Goal: Transaction & Acquisition: Book appointment/travel/reservation

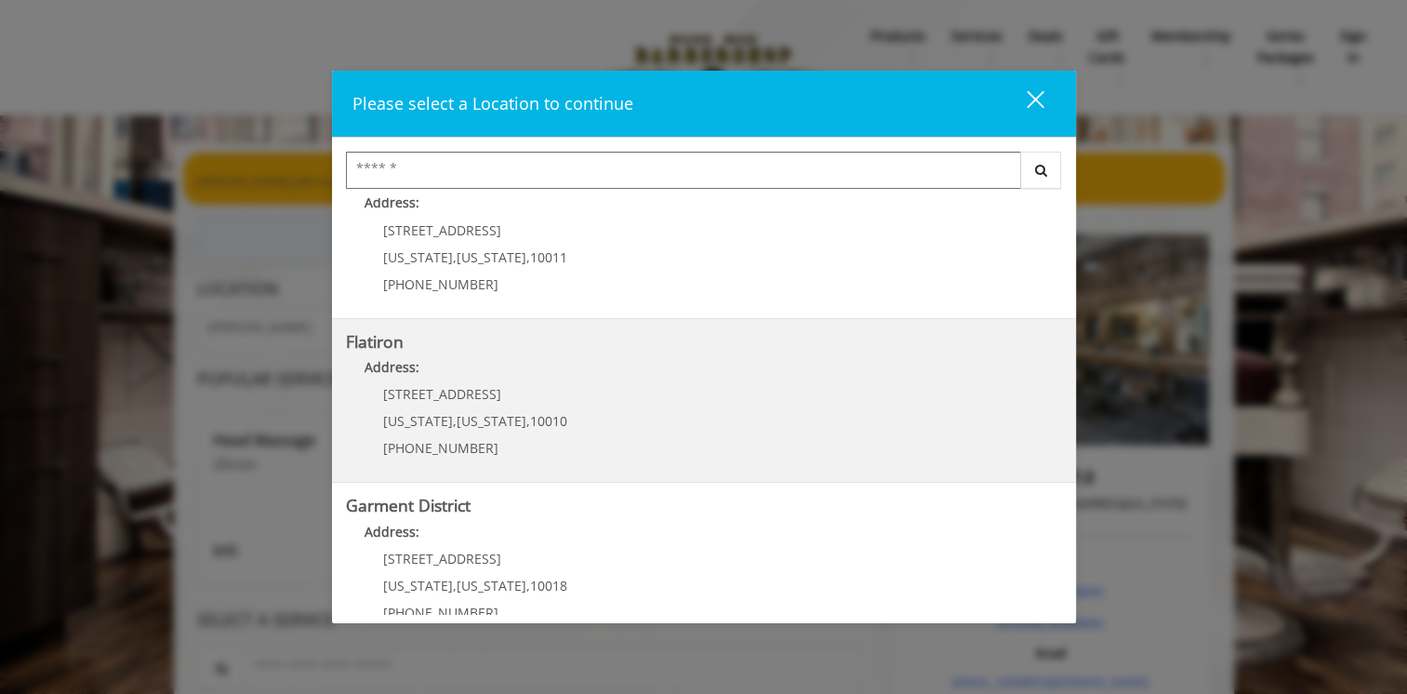
scroll to position [404, 0]
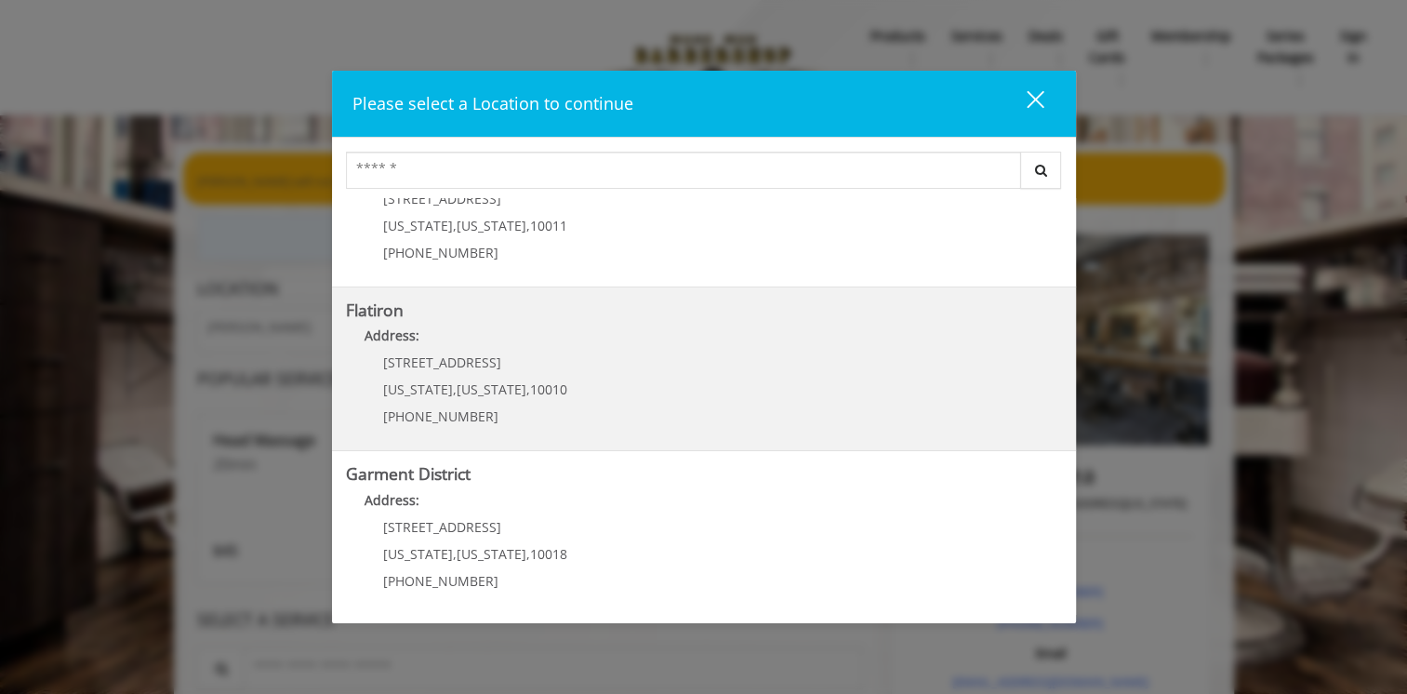
click at [703, 381] on "Flatiron Address: 10 E 23rd St New York , New York , 10010 (917) 475-1765" at bounding box center [704, 369] width 716 height 136
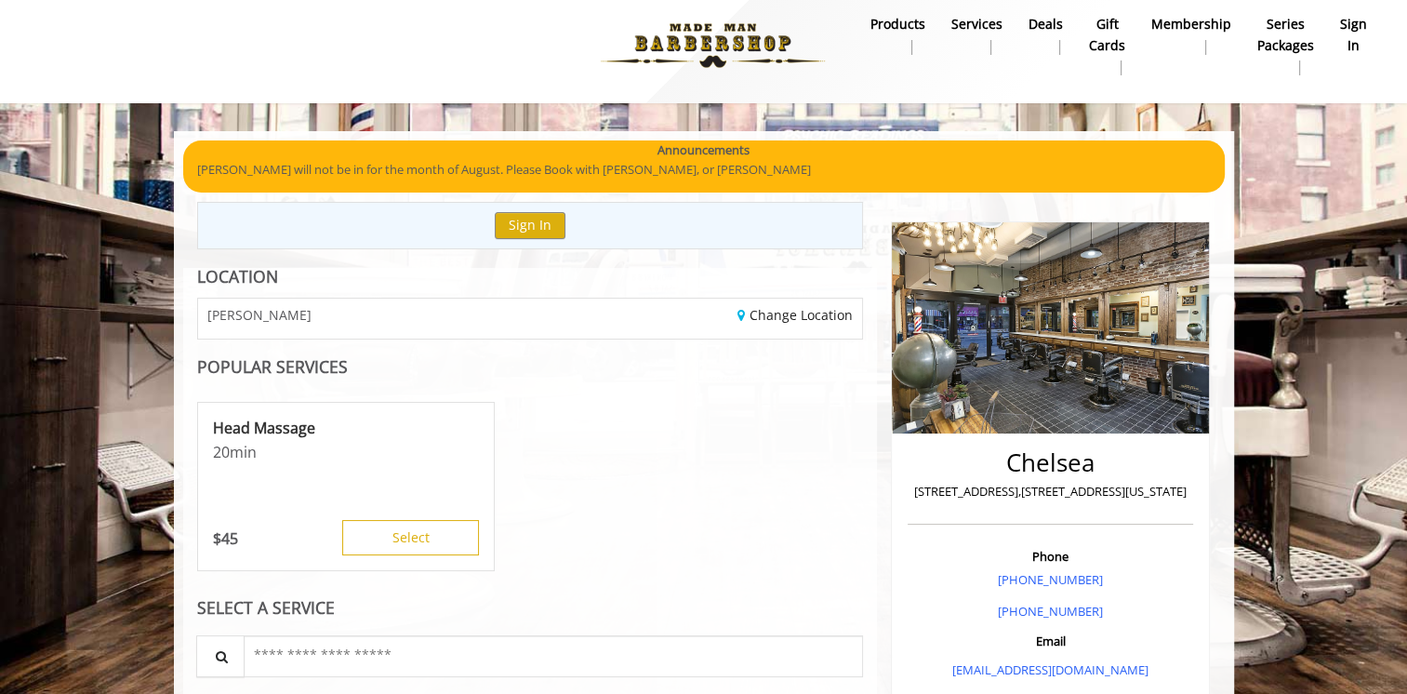
scroll to position [186, 0]
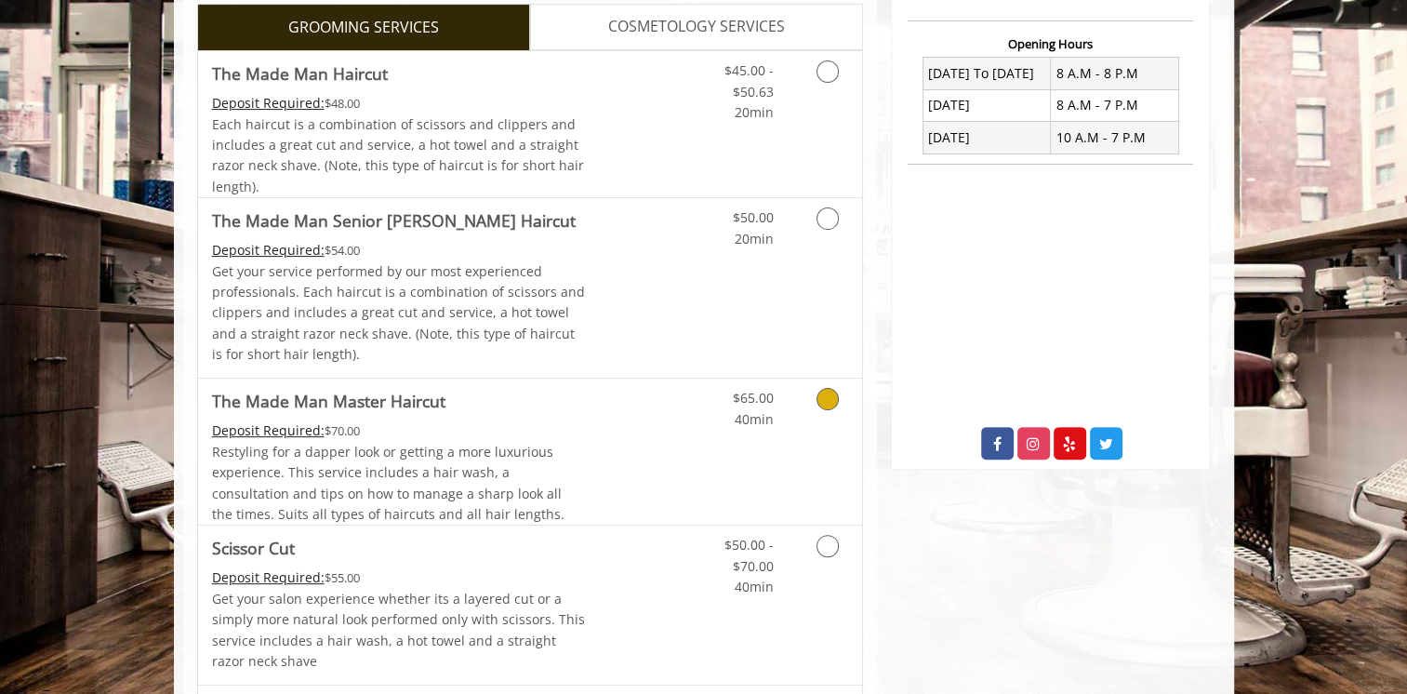
scroll to position [465, 0]
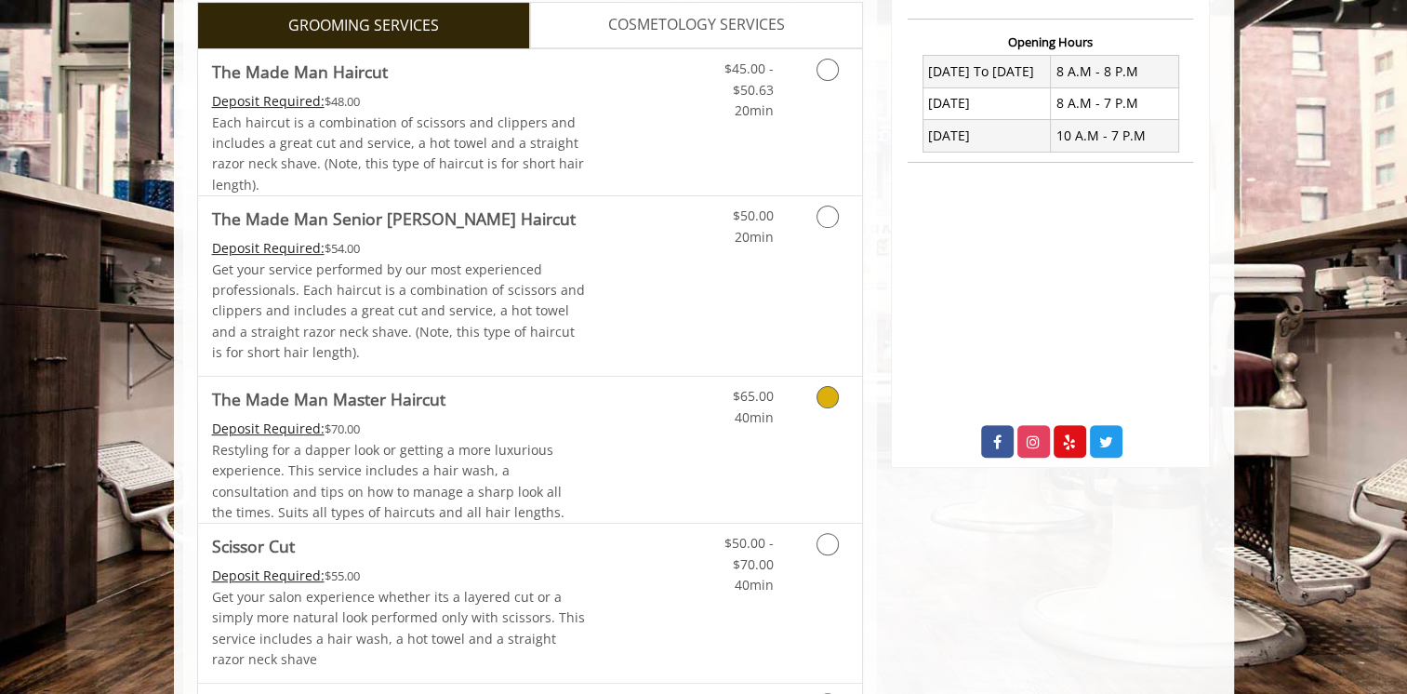
drag, startPoint x: 734, startPoint y: 418, endPoint x: 685, endPoint y: 559, distance: 149.7
click at [685, 559] on div "$50.00 - $70.00 40min" at bounding box center [734, 560] width 105 height 72
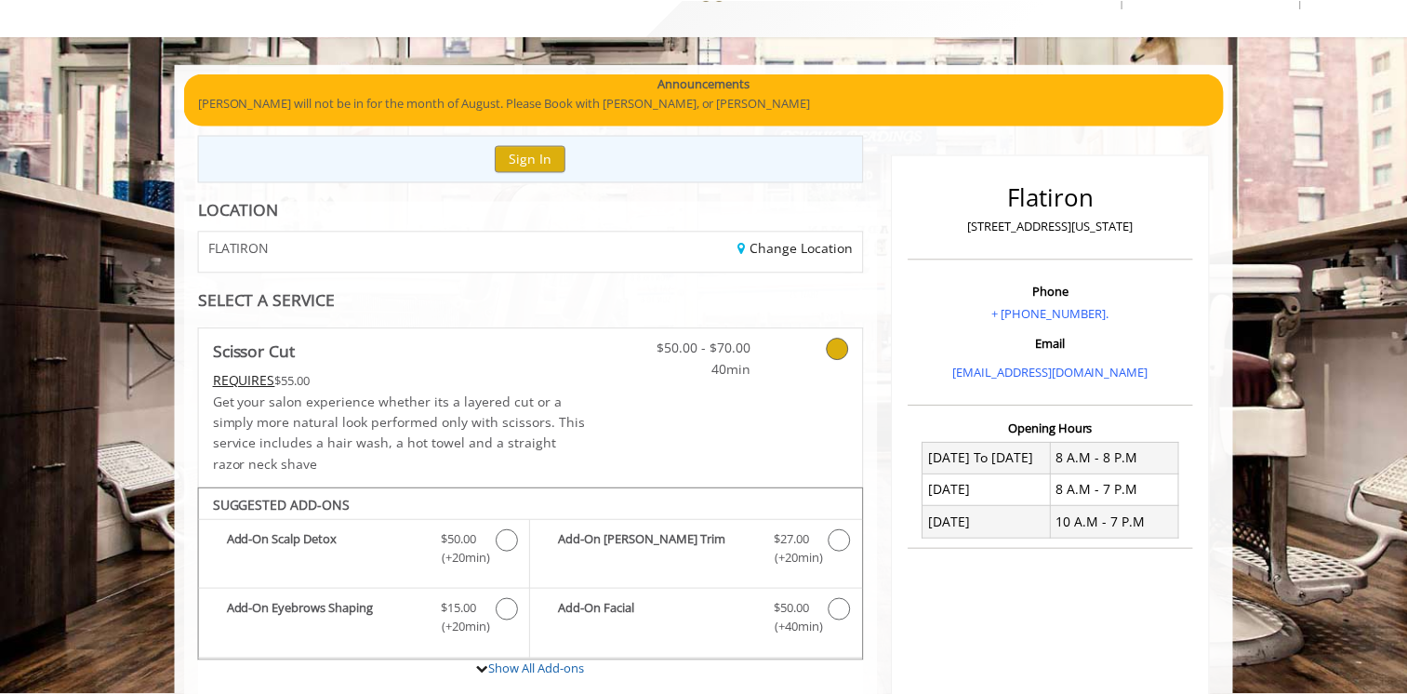
scroll to position [0, 0]
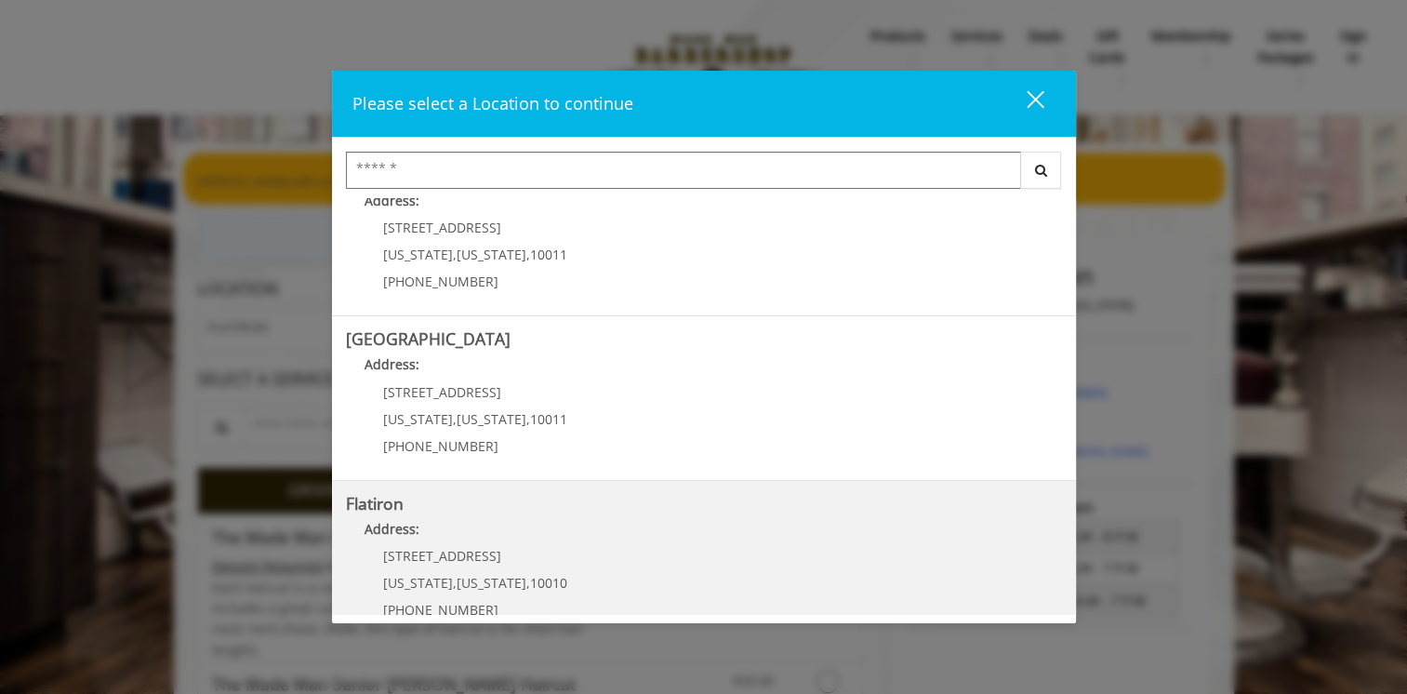
scroll to position [404, 0]
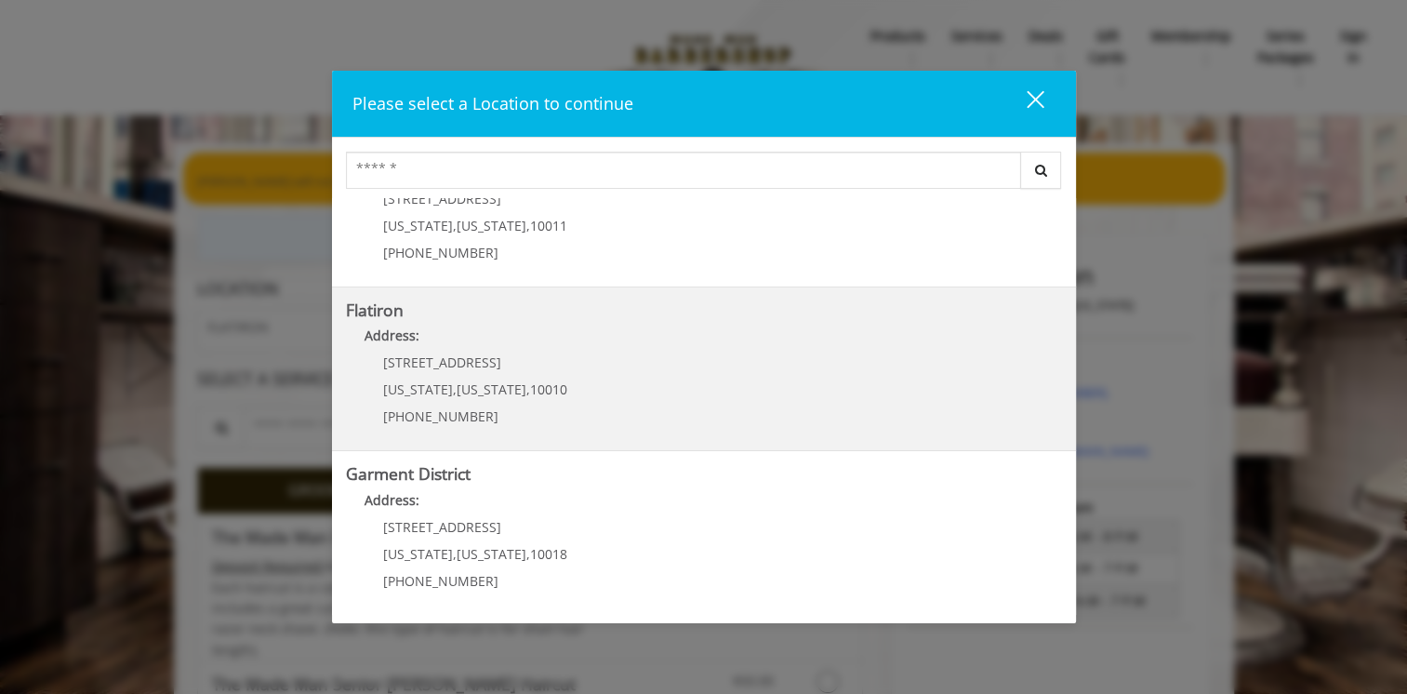
click at [841, 397] on "Flatiron Address: 10 E 23rd St New York , New York , 10010 (917) 475-1765" at bounding box center [704, 369] width 716 height 136
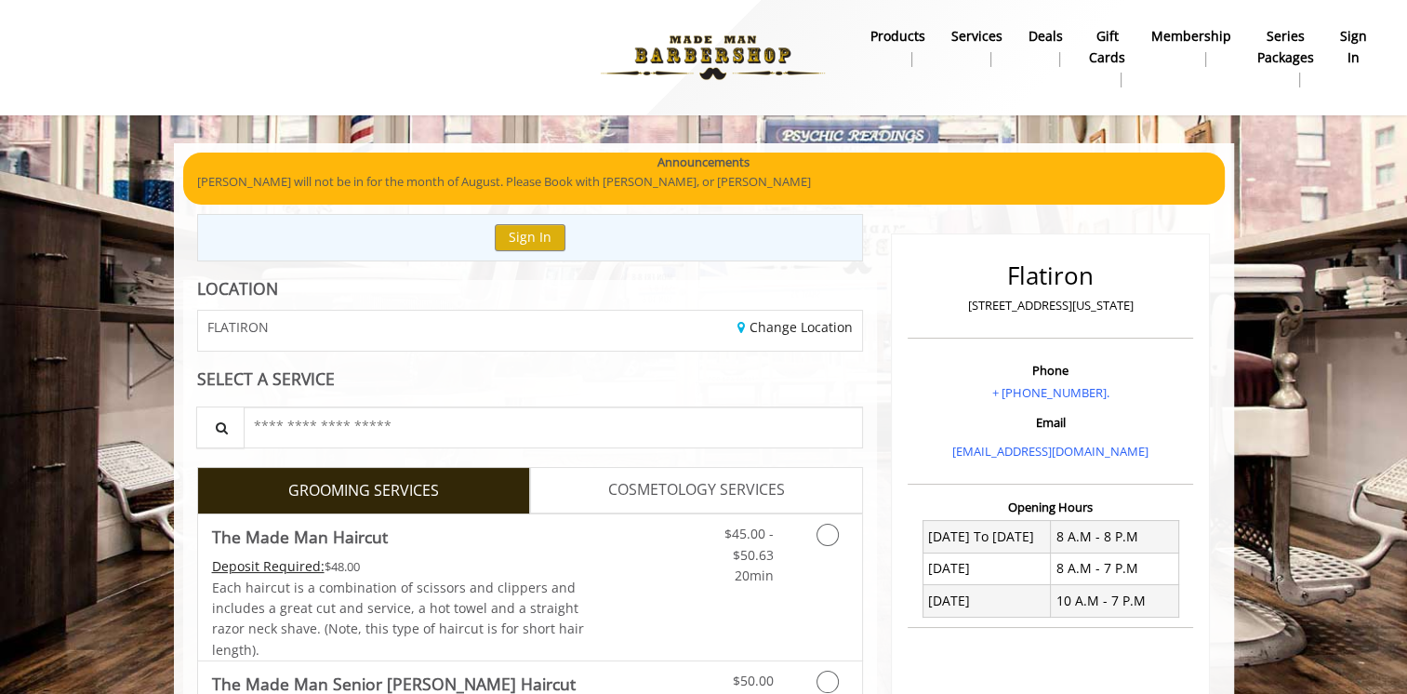
scroll to position [299, 0]
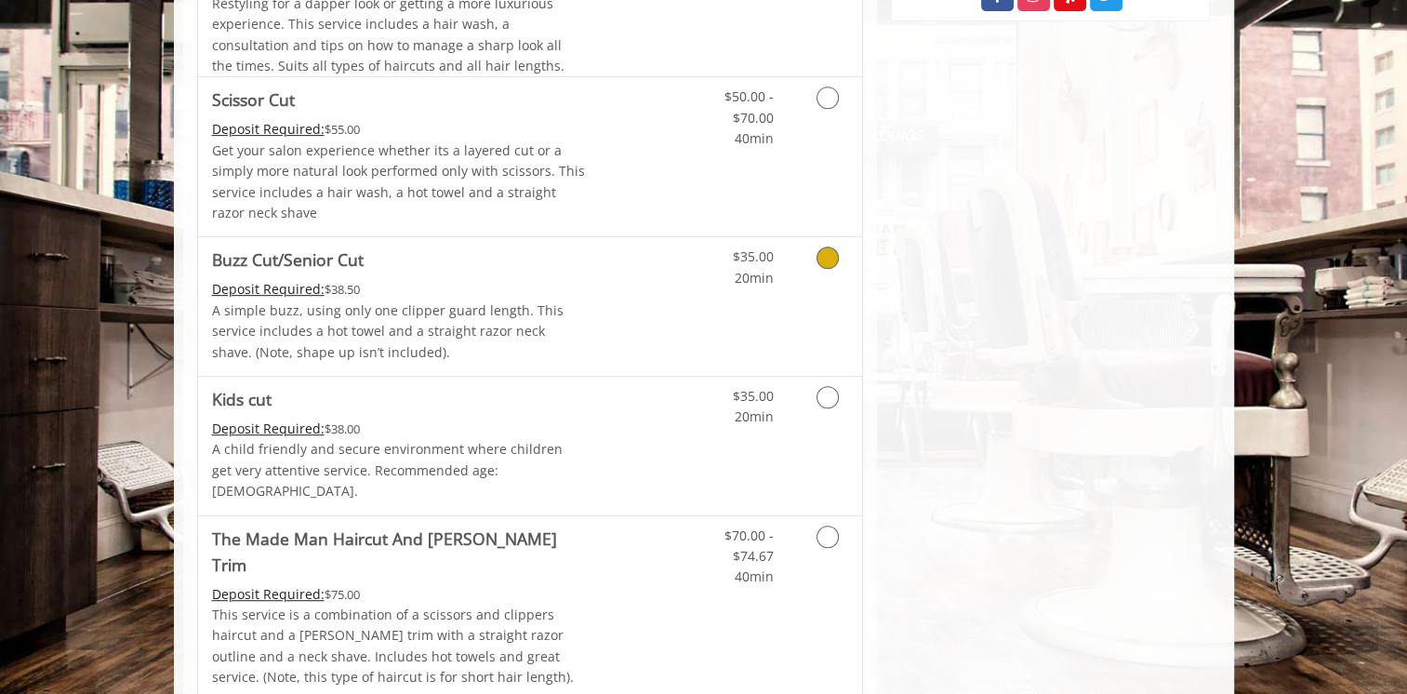
scroll to position [1023, 0]
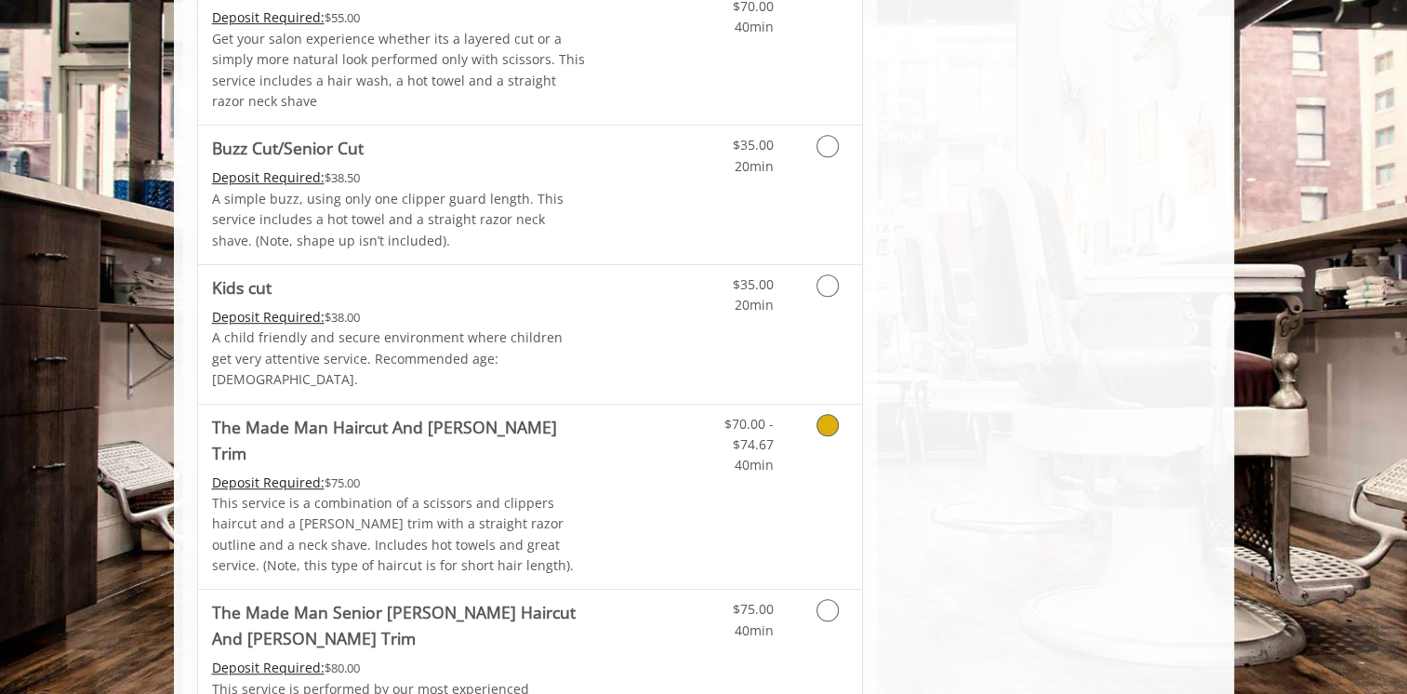
click at [832, 414] on icon "Grooming services" at bounding box center [828, 425] width 22 height 22
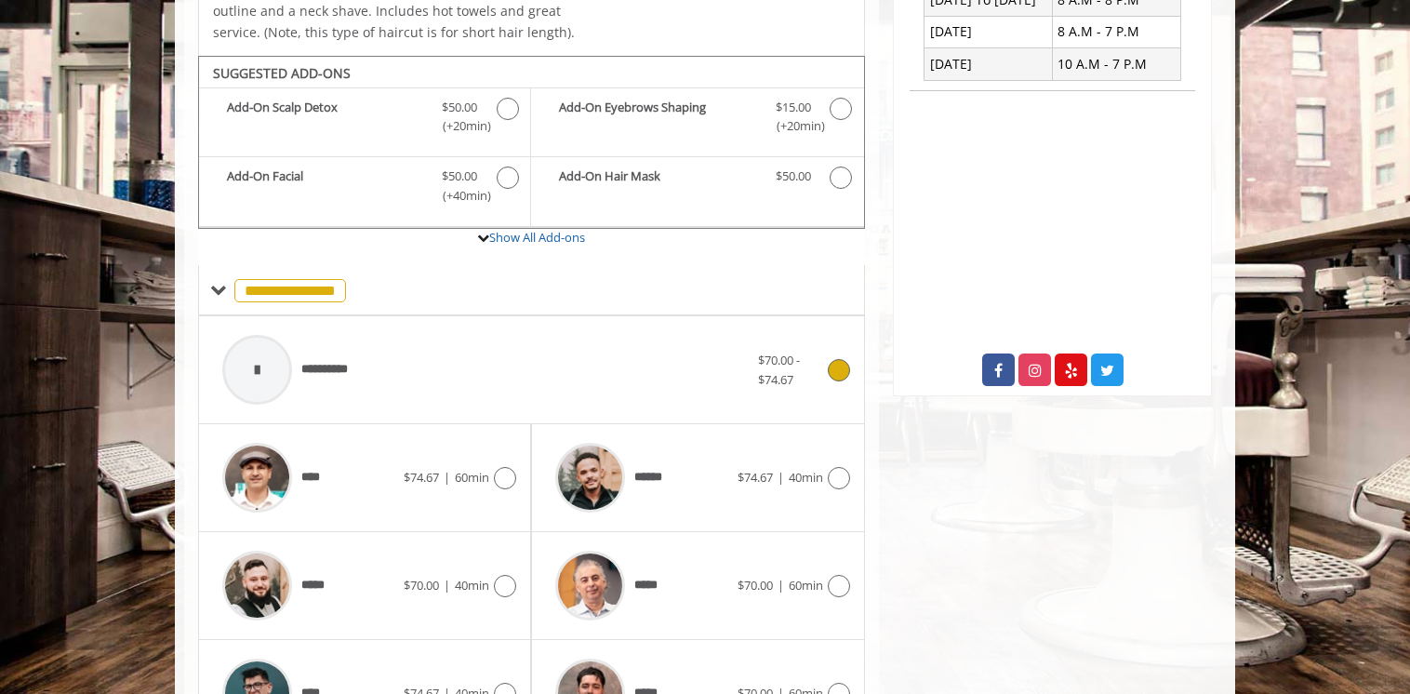
scroll to position [566, 0]
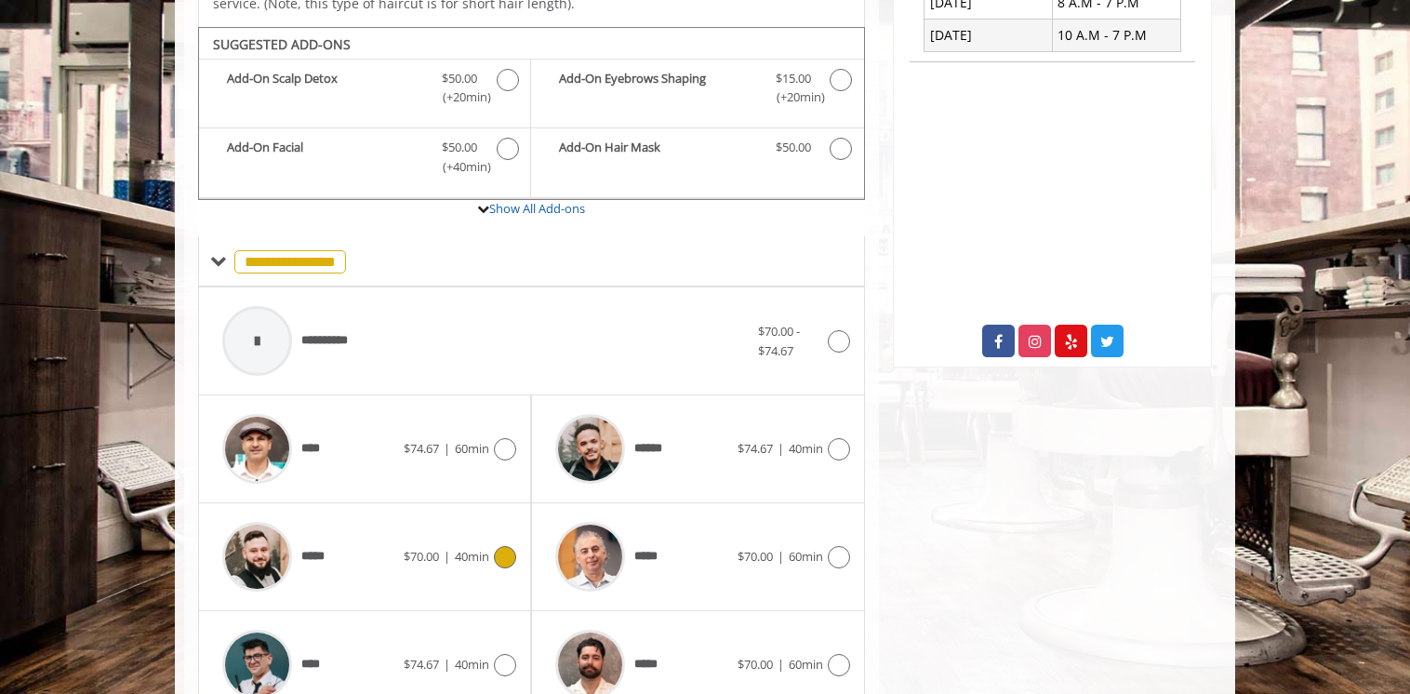
click at [481, 547] on span "$70.00 | 40min" at bounding box center [447, 557] width 86 height 20
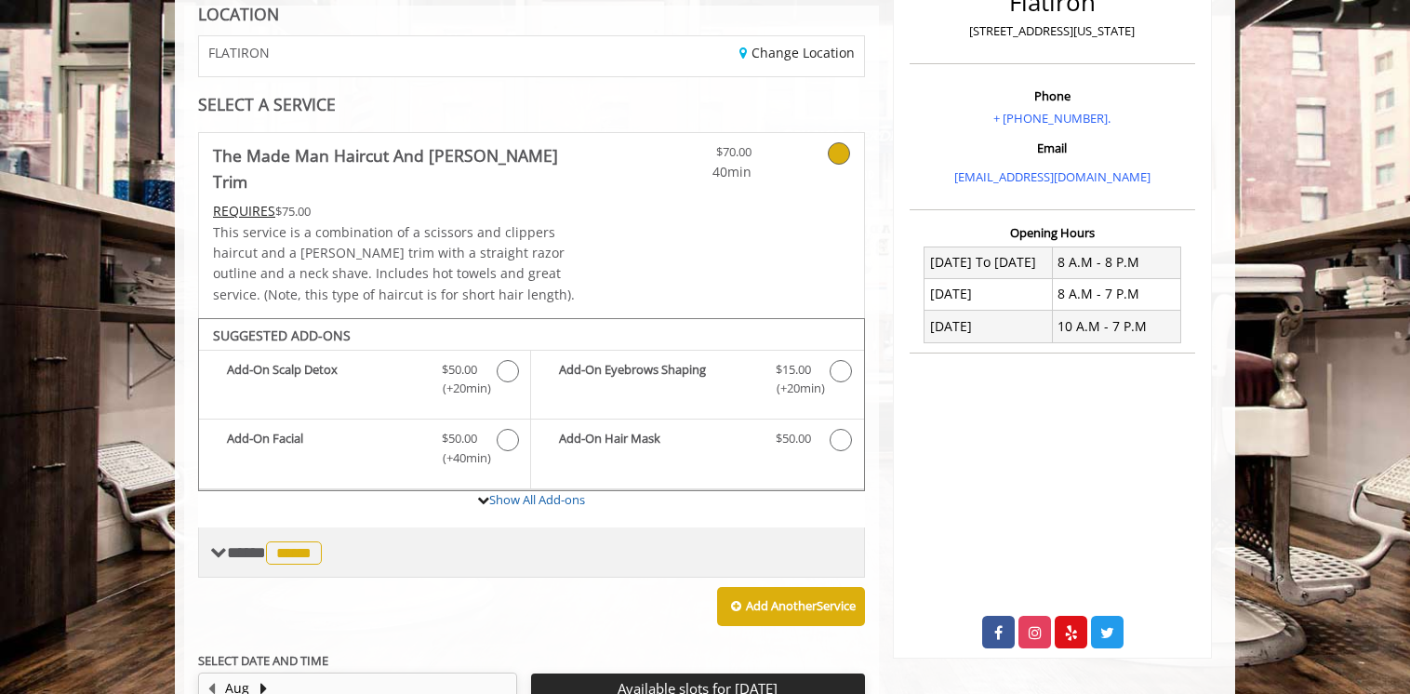
scroll to position [193, 0]
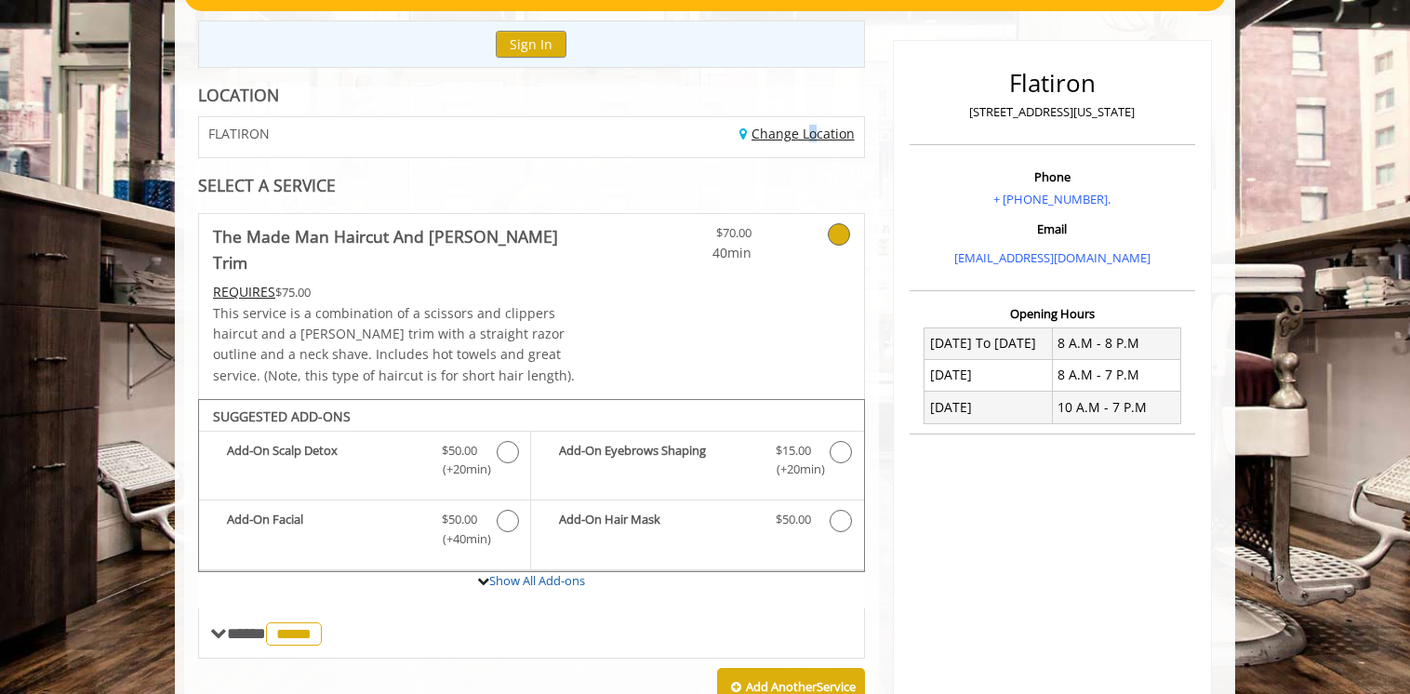
click at [807, 121] on div "FLATIRON Change Location" at bounding box center [531, 137] width 667 height 42
drag, startPoint x: 807, startPoint y: 124, endPoint x: 797, endPoint y: 132, distance: 13.2
click at [797, 132] on link "Change Location" at bounding box center [796, 134] width 115 height 18
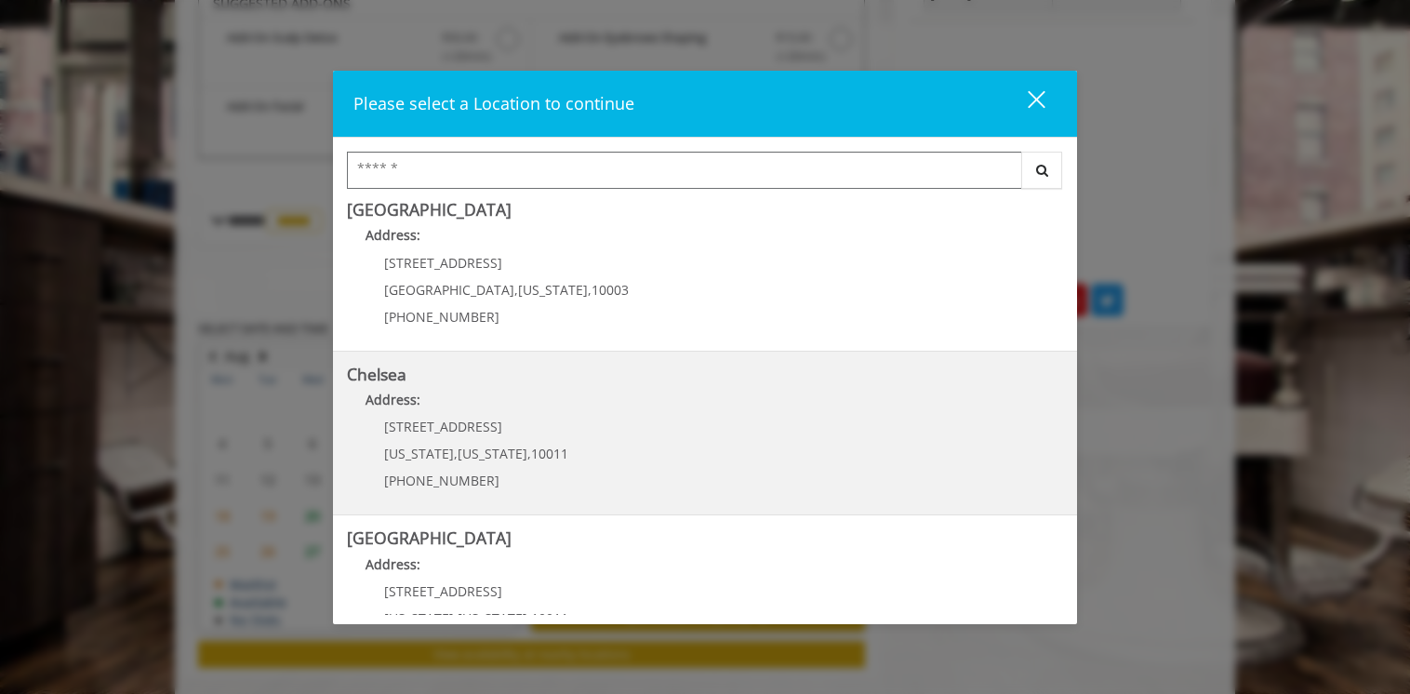
scroll to position [0, 0]
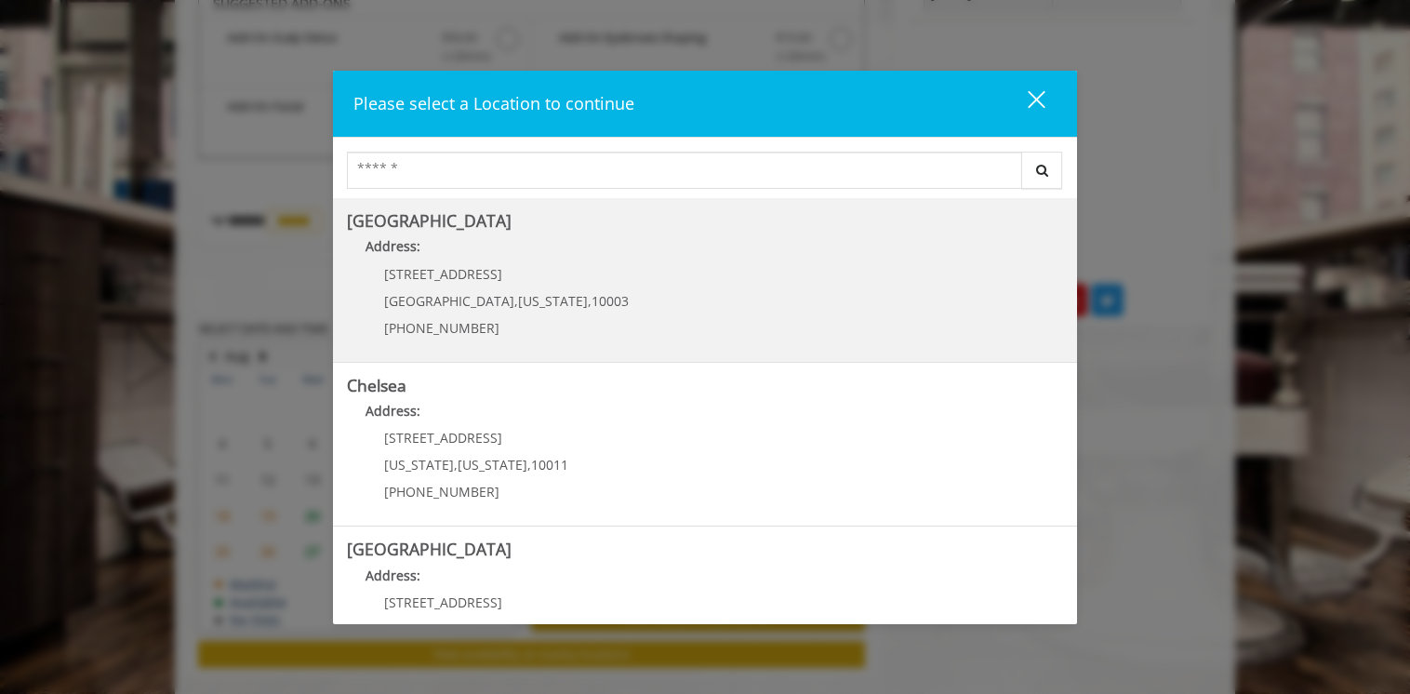
click at [580, 299] on Village "Greenwich Village Address: 60 E 8th St Manhattan , New York , 10003 (212) 598-1…" at bounding box center [705, 280] width 716 height 136
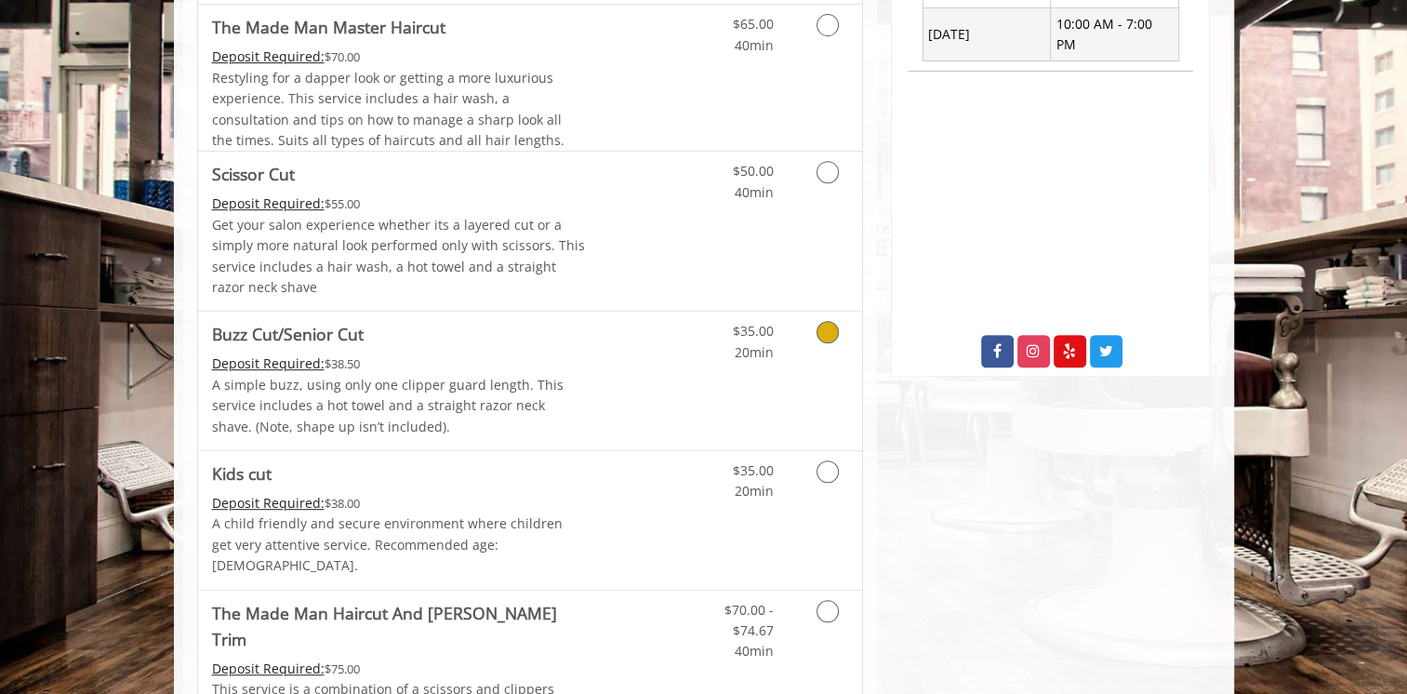
scroll to position [930, 0]
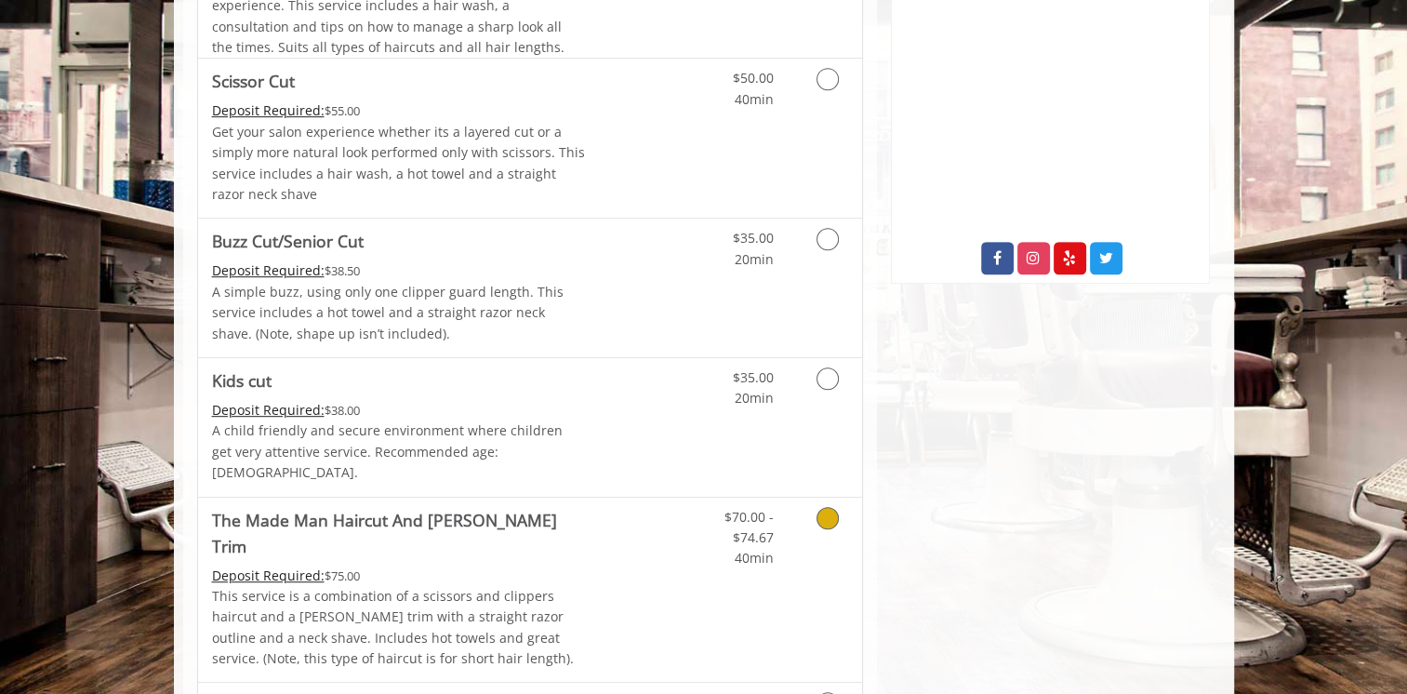
click at [817, 502] on link "Grooming services" at bounding box center [824, 534] width 47 height 72
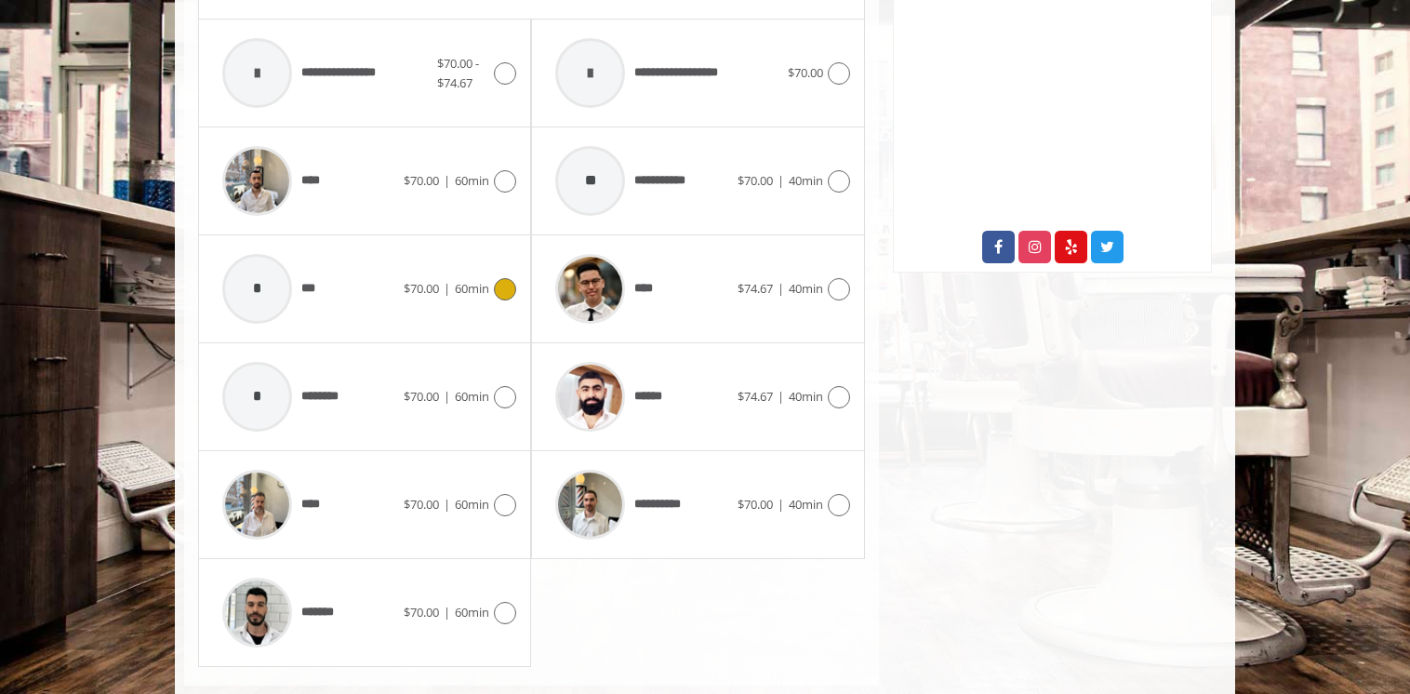
scroll to position [949, 0]
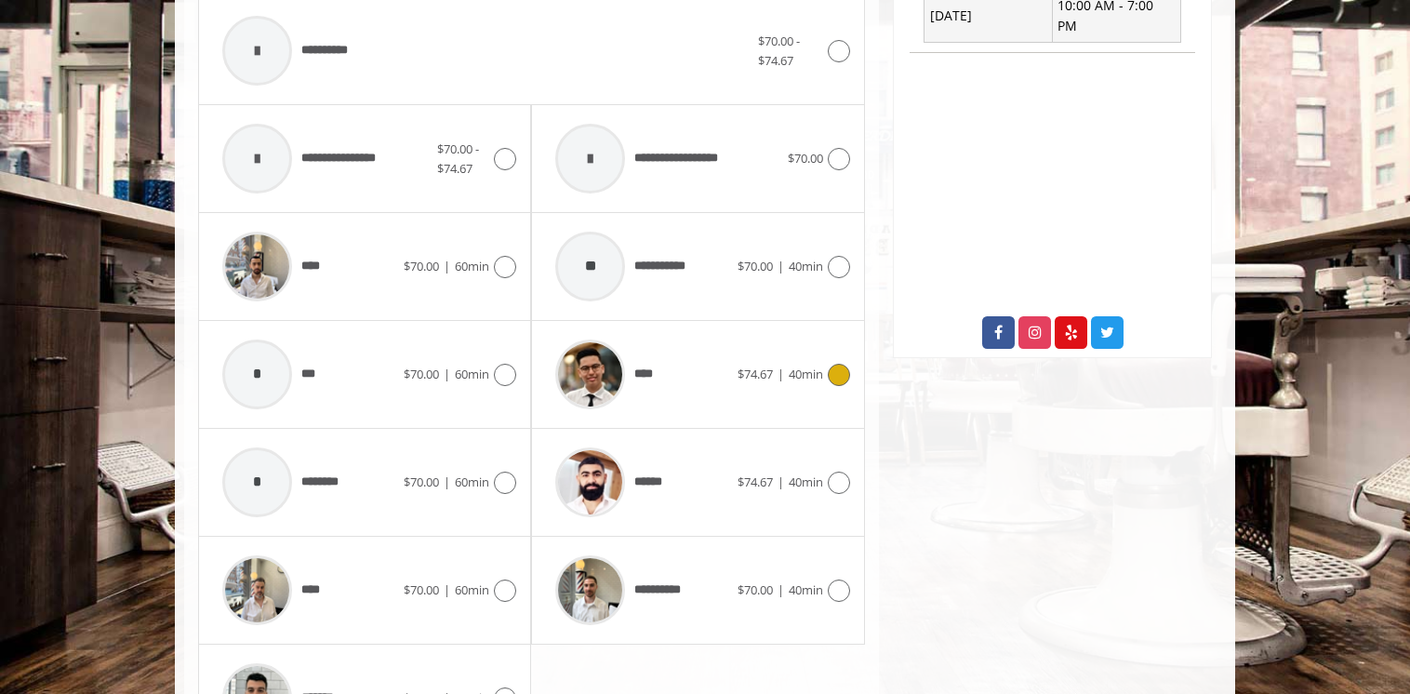
click at [720, 366] on div "****" at bounding box center [641, 374] width 191 height 88
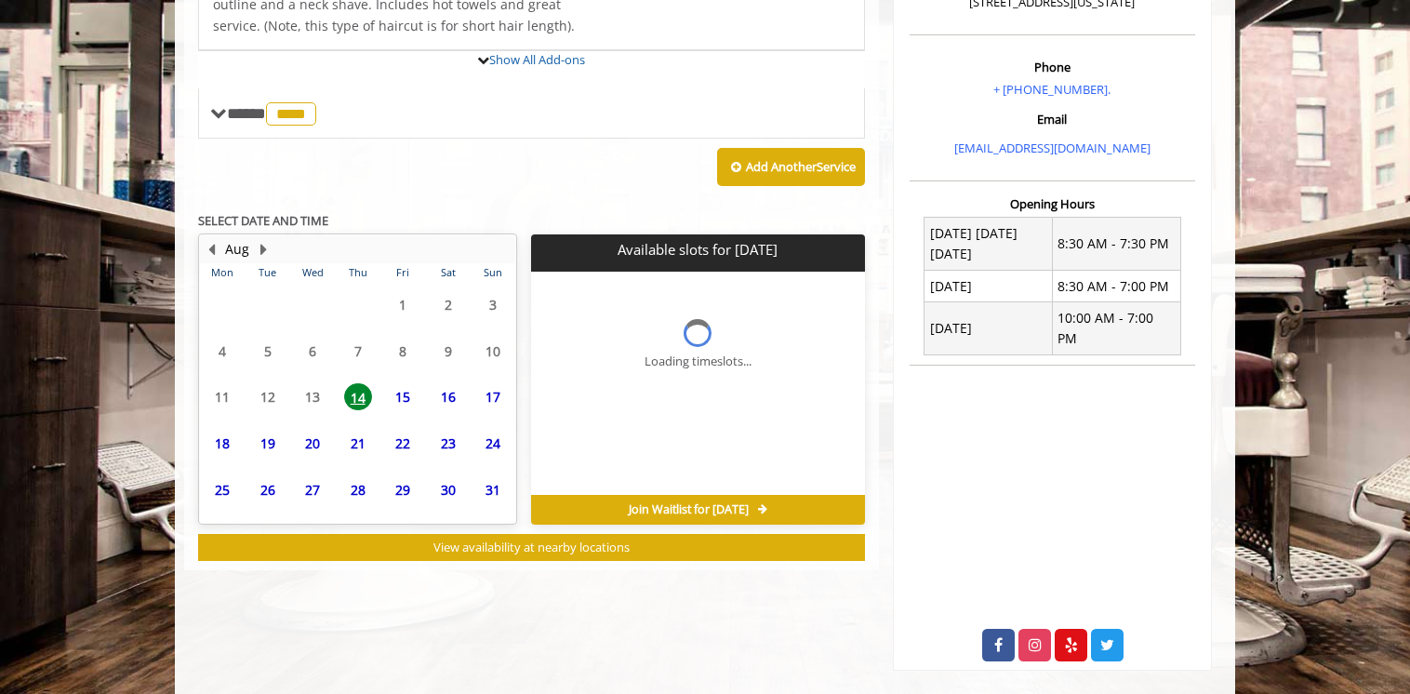
scroll to position [606, 0]
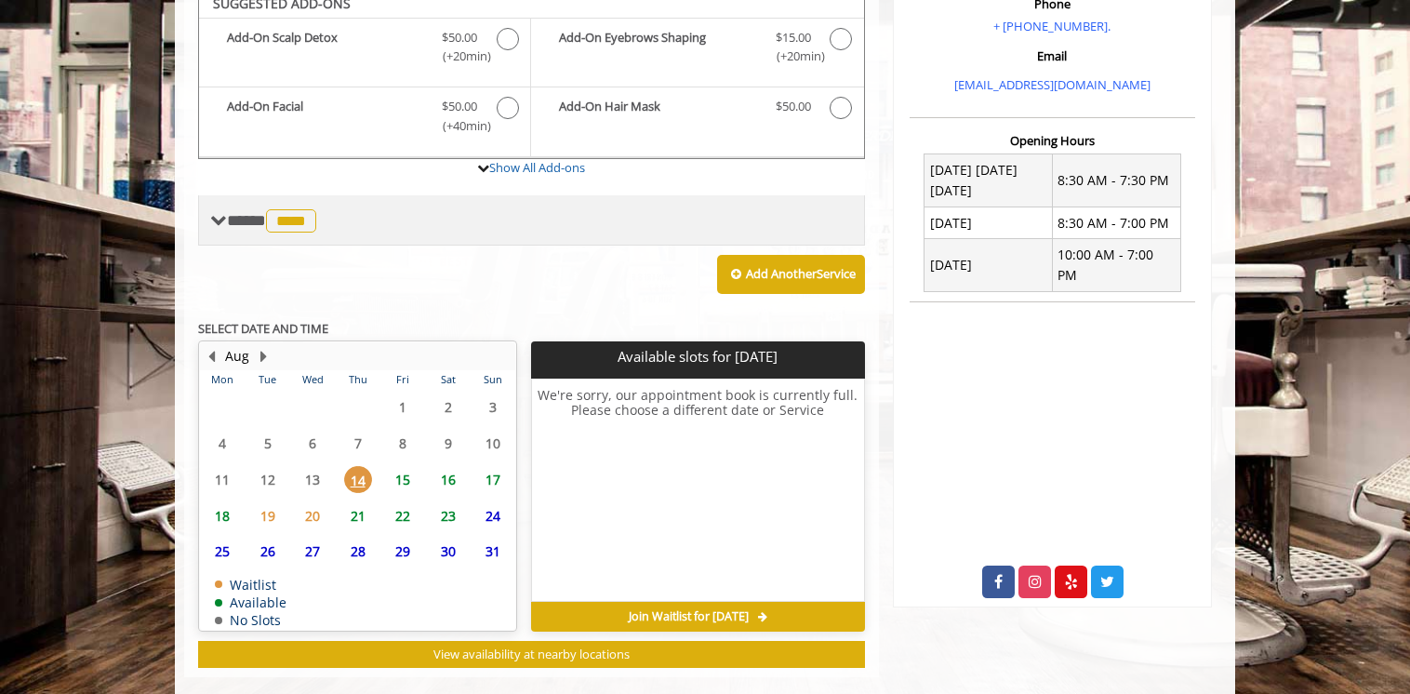
click at [299, 209] on span "****" at bounding box center [291, 220] width 50 height 23
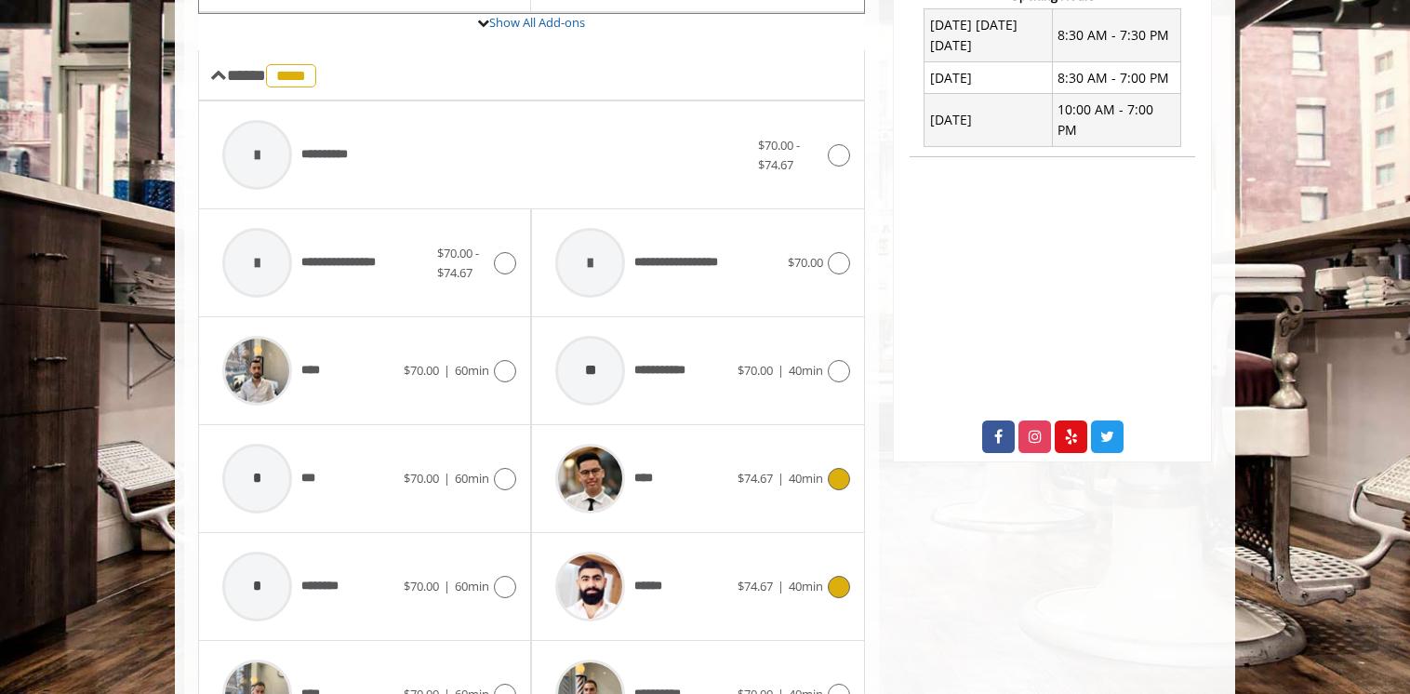
scroll to position [752, 0]
click at [833, 576] on icon at bounding box center [839, 587] width 22 height 22
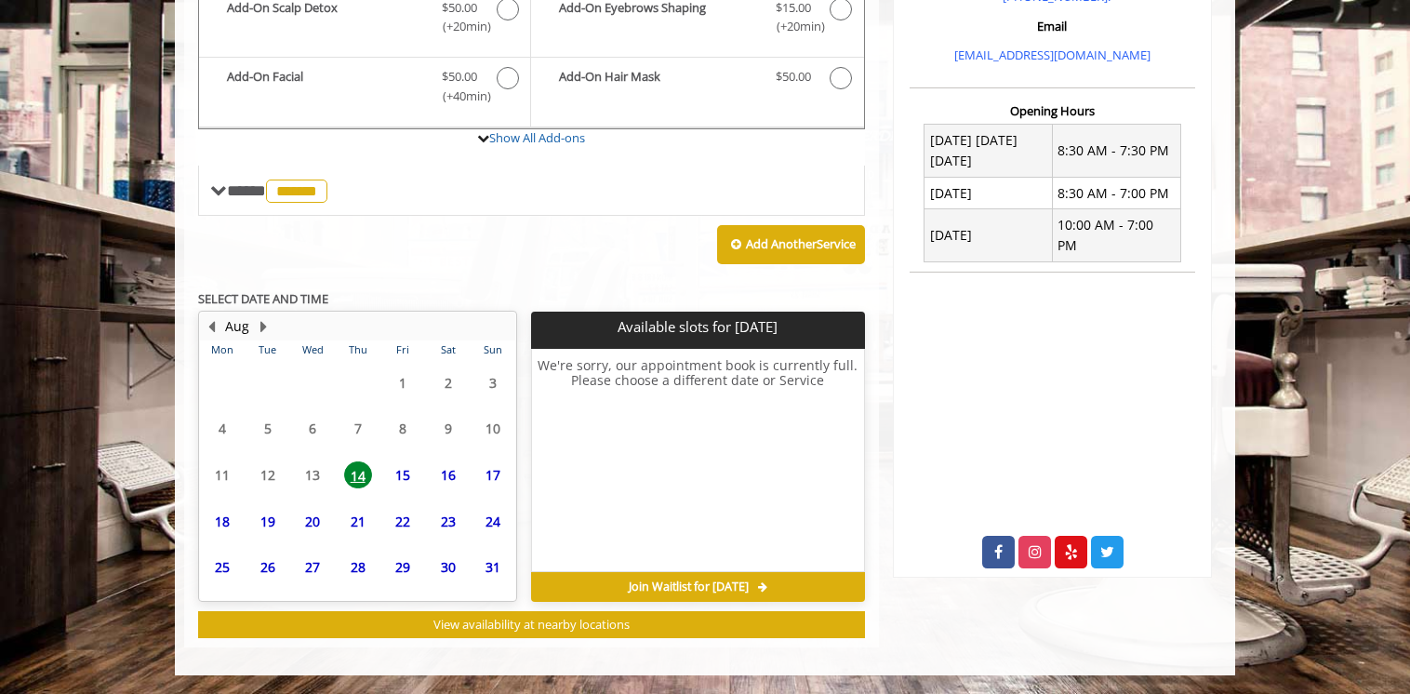
scroll to position [606, 0]
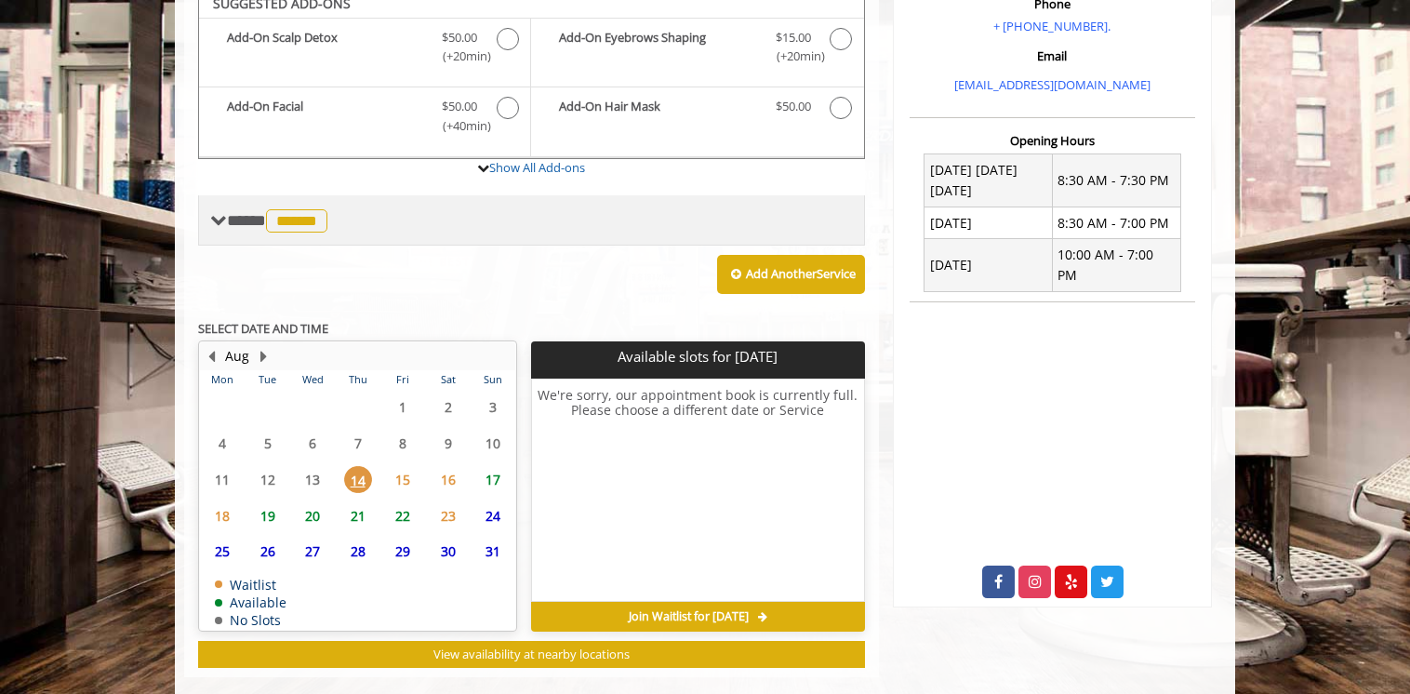
click at [324, 209] on span "******" at bounding box center [296, 220] width 61 height 23
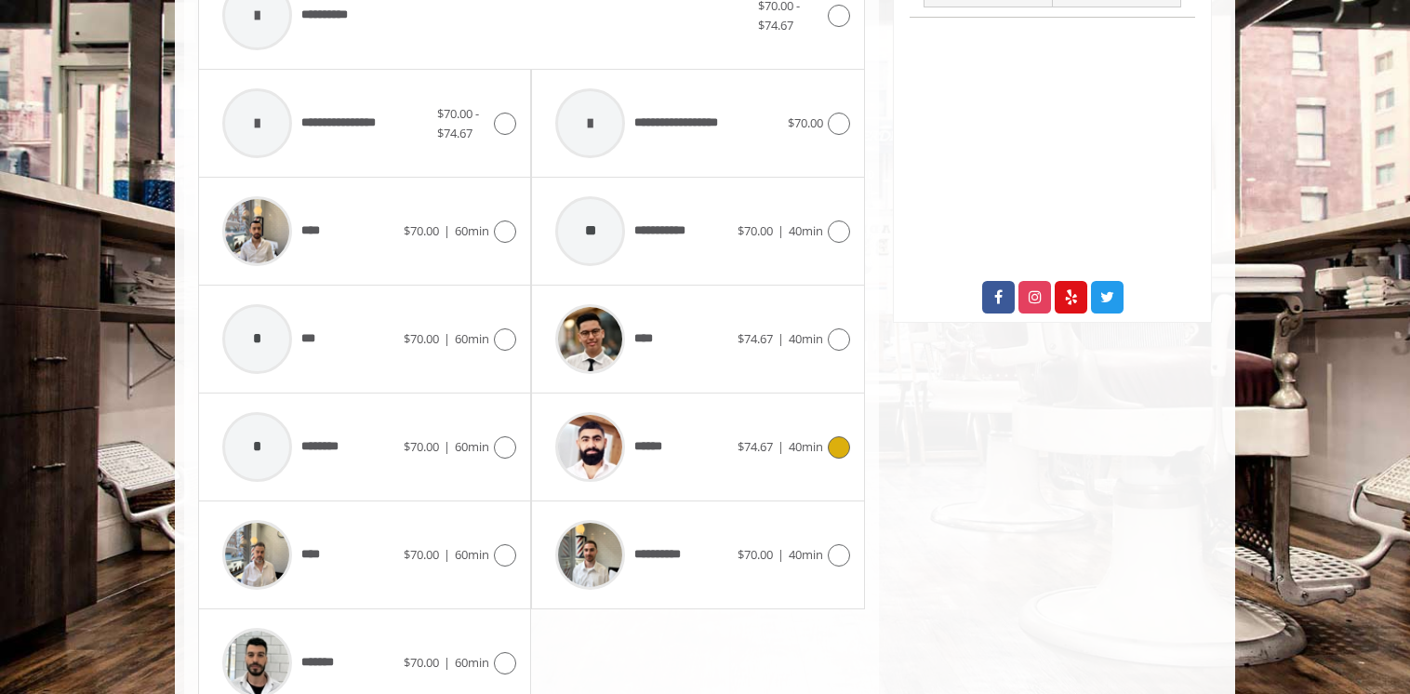
scroll to position [1216, 0]
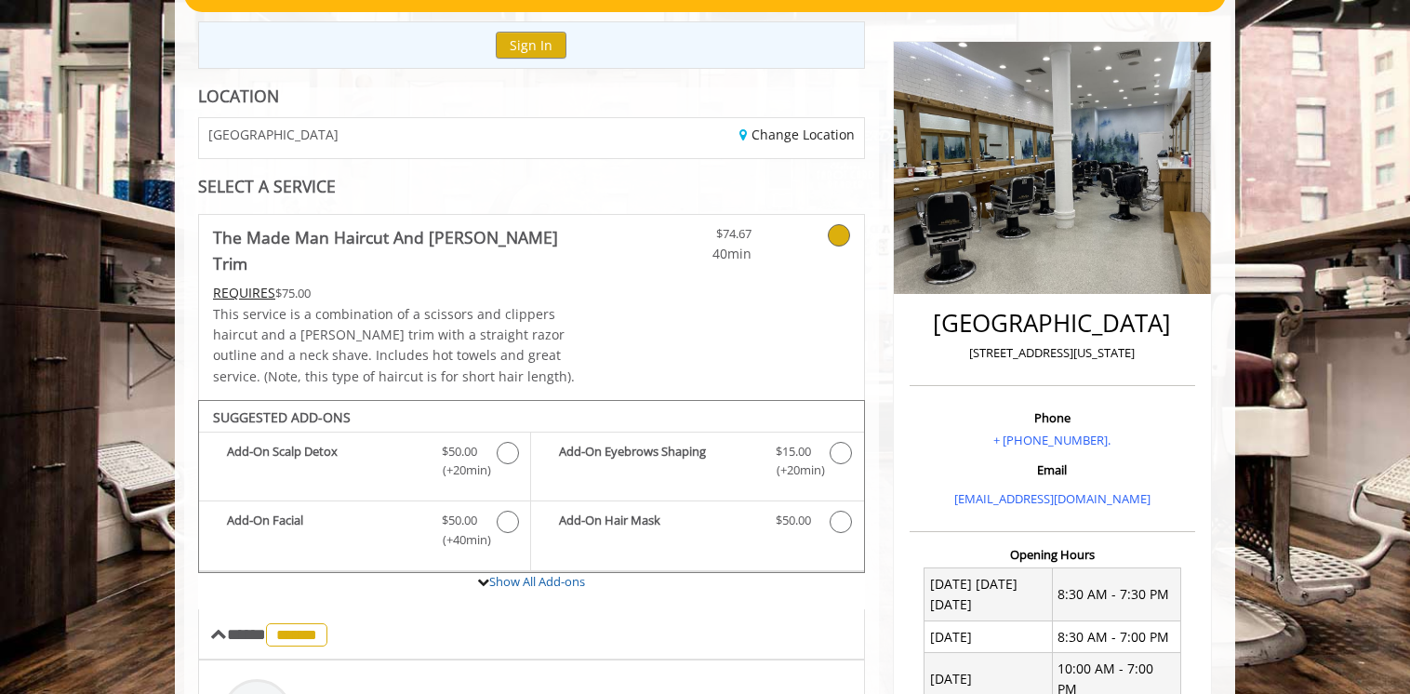
scroll to position [100, 0]
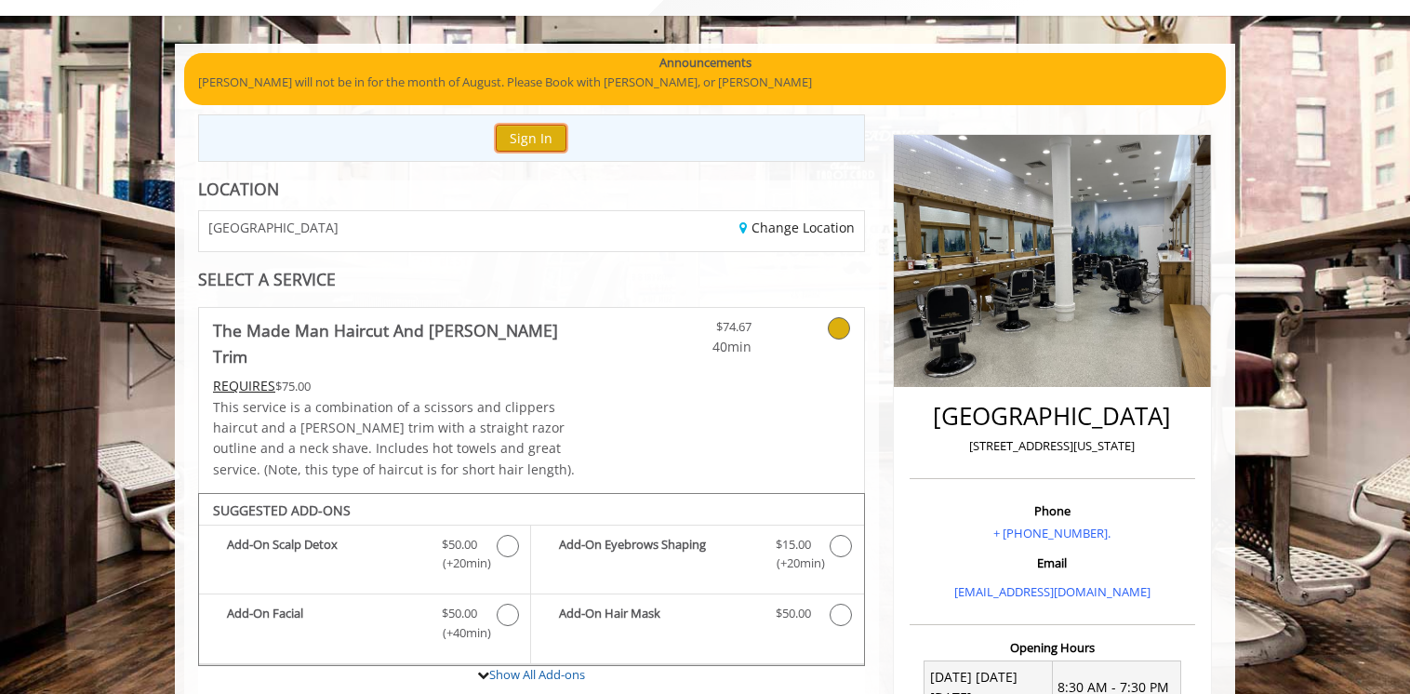
click at [561, 130] on button "Sign In" at bounding box center [531, 138] width 71 height 27
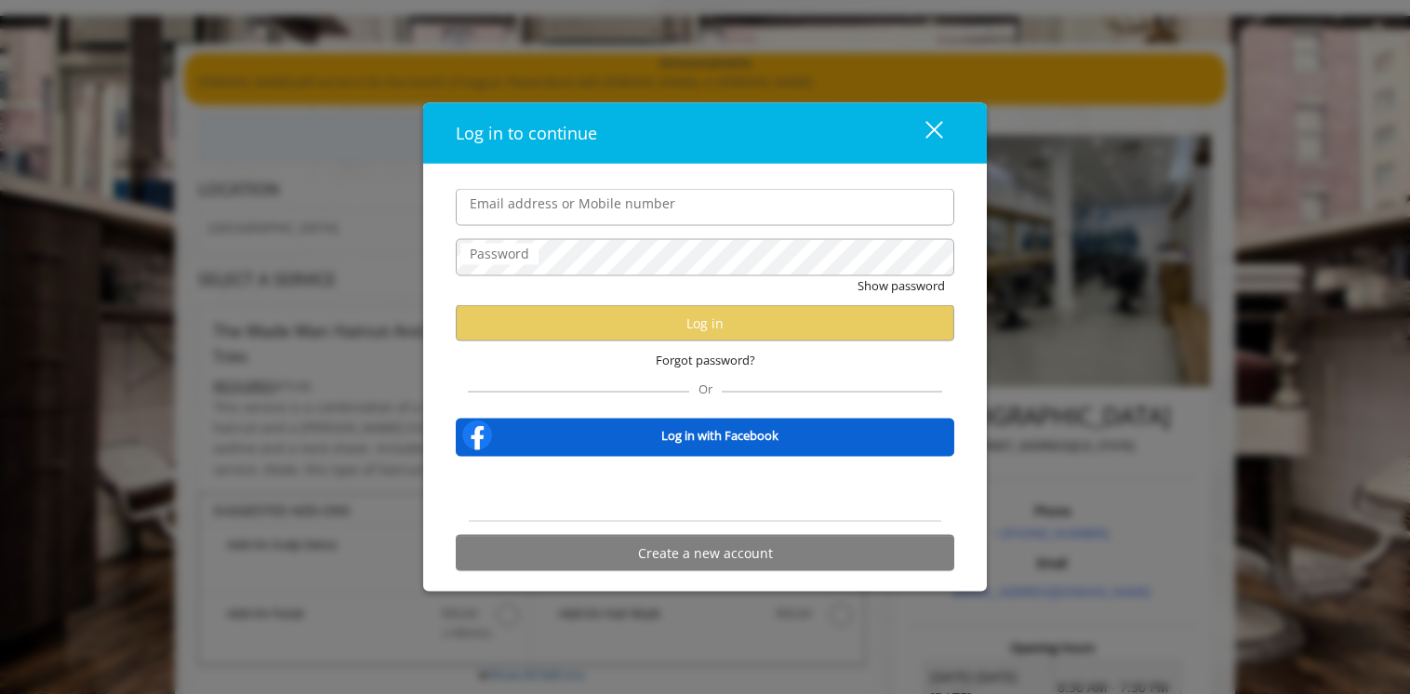
click at [928, 130] on div "close" at bounding box center [922, 133] width 37 height 28
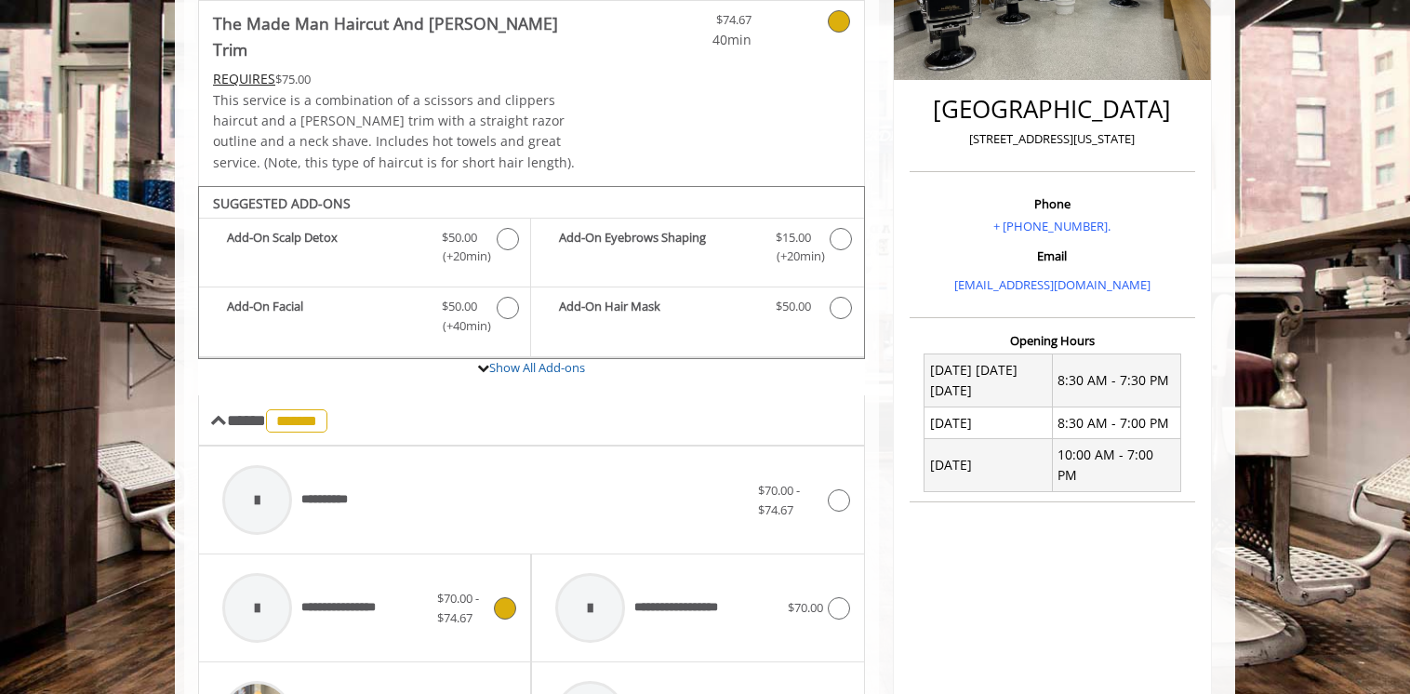
scroll to position [565, 0]
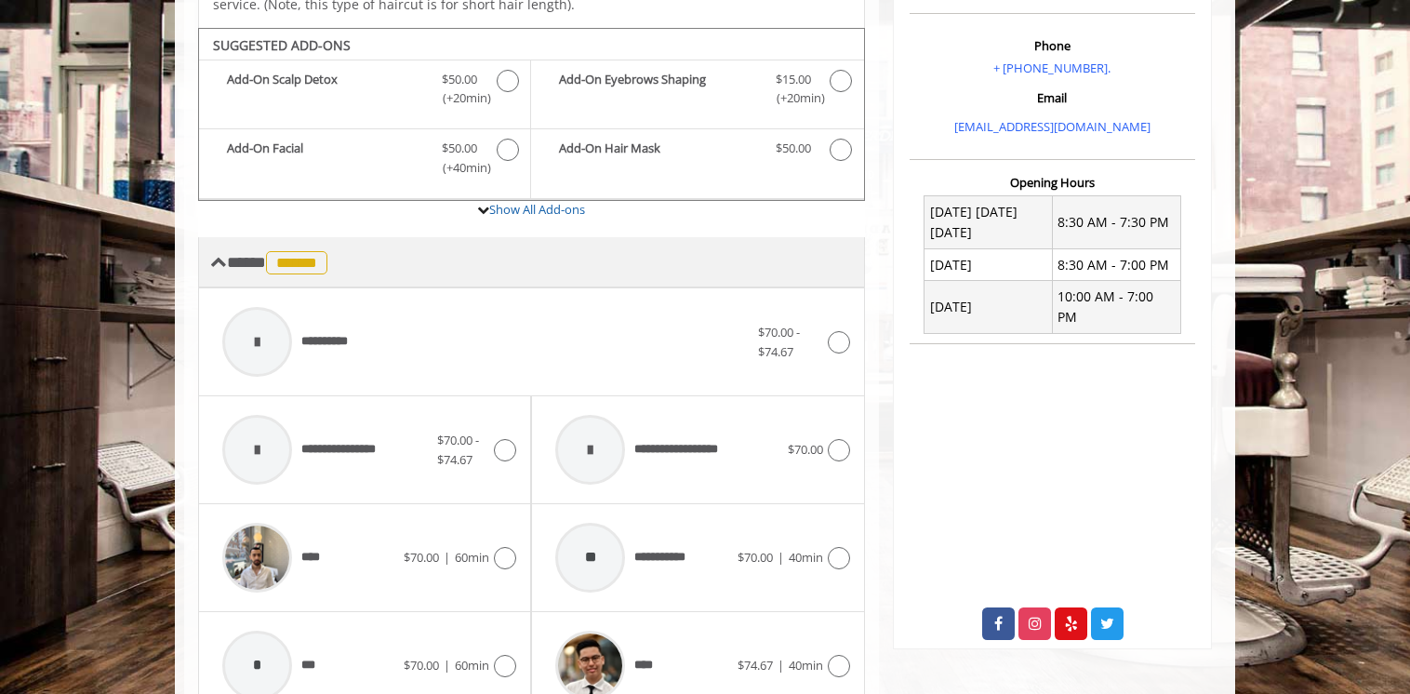
click at [311, 251] on span "******" at bounding box center [296, 262] width 61 height 23
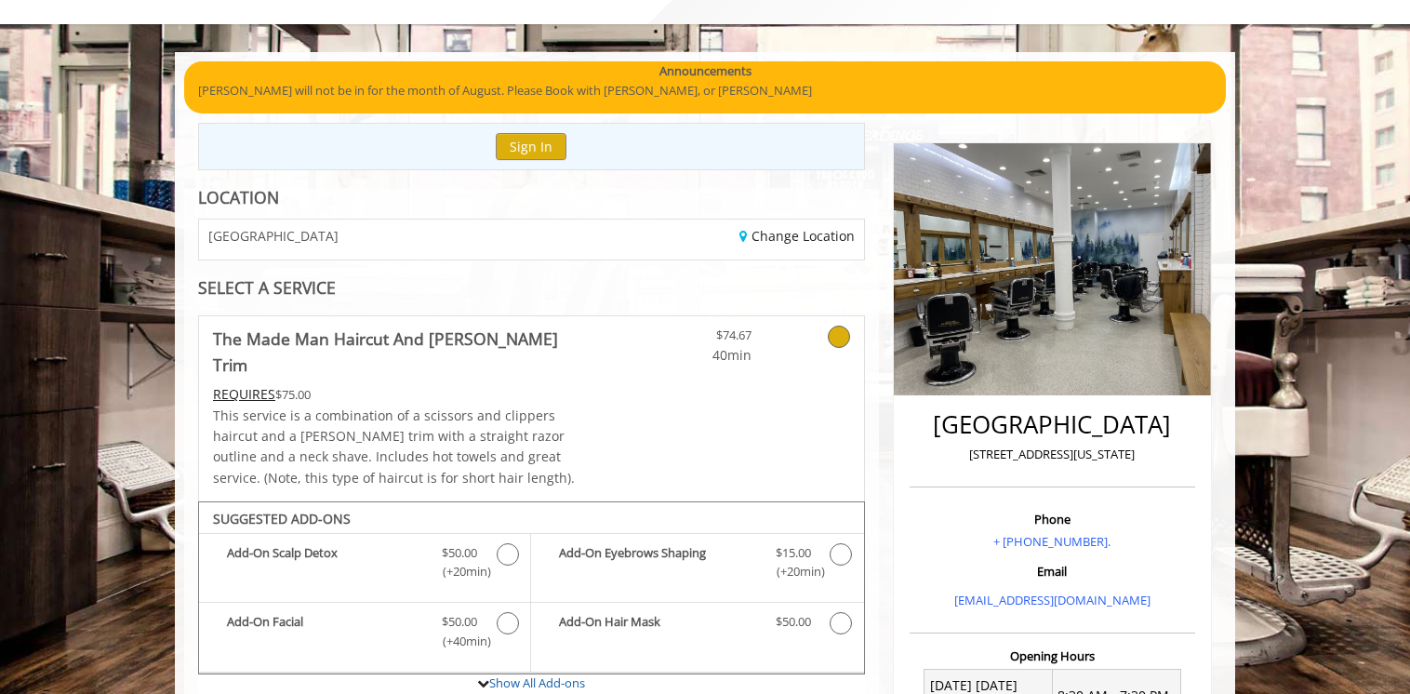
scroll to position [0, 0]
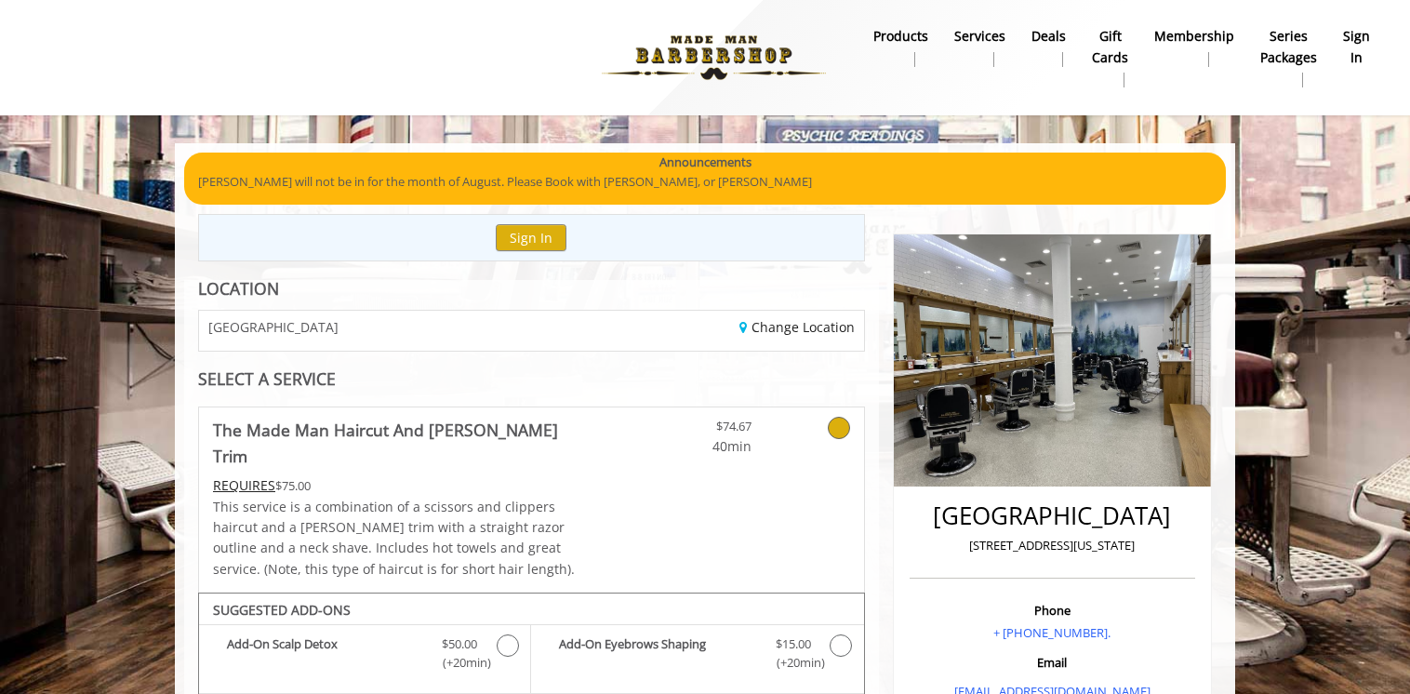
click at [683, 61] on img at bounding box center [714, 58] width 256 height 102
